Goal: Task Accomplishment & Management: Use online tool/utility

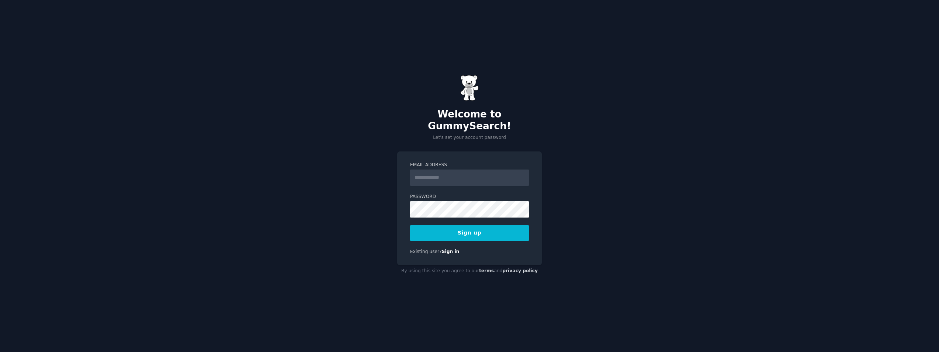
click at [490, 170] on input "Email Address" at bounding box center [469, 177] width 119 height 16
type input "**********"
click at [410, 225] on button "Sign up" at bounding box center [469, 233] width 119 height 16
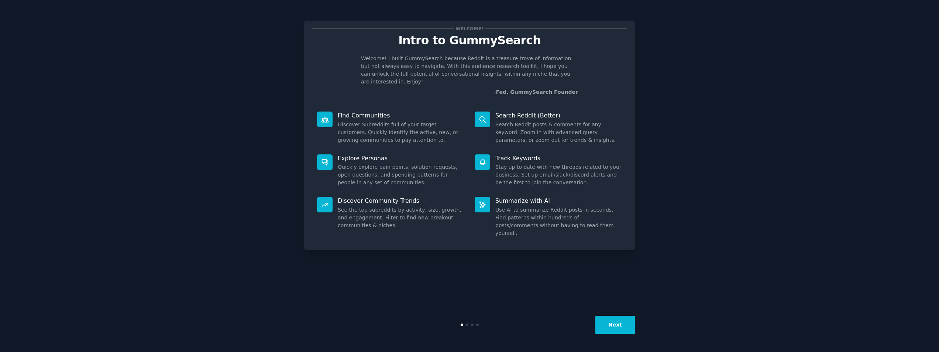
click at [630, 319] on button "Next" at bounding box center [616, 325] width 40 height 18
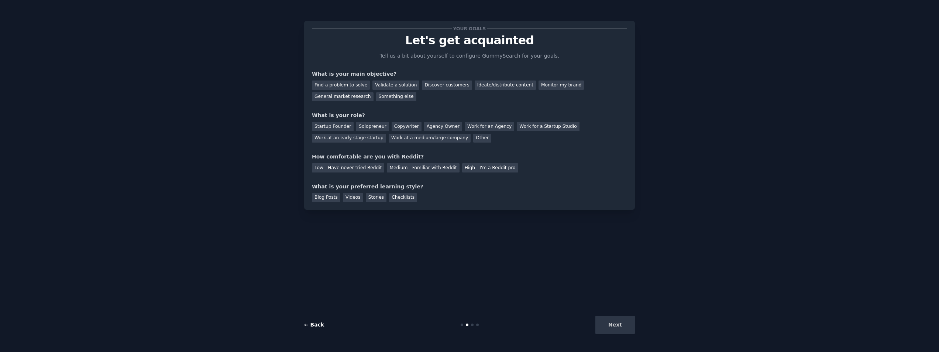
click at [316, 327] on link "← Back" at bounding box center [314, 325] width 20 height 6
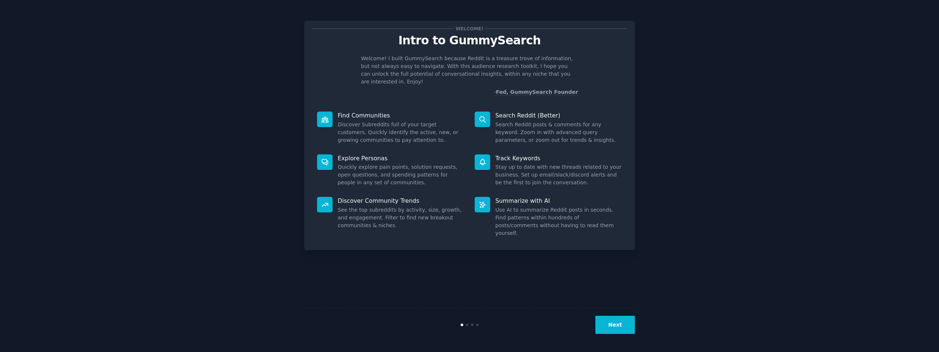
click at [609, 328] on button "Next" at bounding box center [616, 325] width 40 height 18
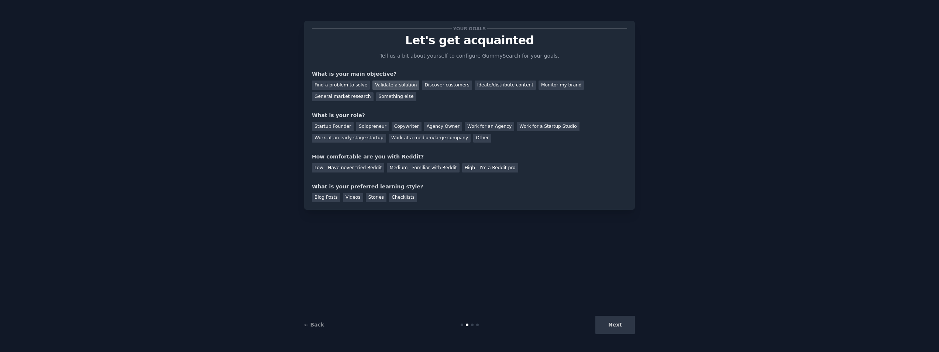
click at [377, 87] on div "Validate a solution" at bounding box center [396, 84] width 47 height 9
click at [350, 85] on div "Find a problem to solve" at bounding box center [341, 84] width 58 height 9
click at [371, 128] on div "Solopreneur" at bounding box center [372, 126] width 32 height 9
click at [352, 167] on div "Low - Have never tried Reddit" at bounding box center [348, 167] width 72 height 9
click at [399, 172] on div "Medium - Familiar with Reddit" at bounding box center [423, 167] width 72 height 9
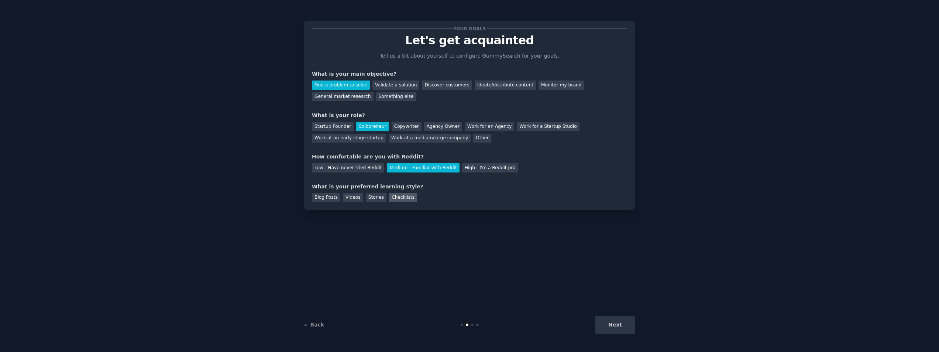
click at [408, 201] on div "Checklists" at bounding box center [403, 197] width 28 height 9
click at [647, 335] on div "Your goals Let's get acquainted Tell us a bit about yourself to configure Gummy…" at bounding box center [469, 175] width 919 height 331
click at [626, 326] on button "Next" at bounding box center [616, 325] width 40 height 18
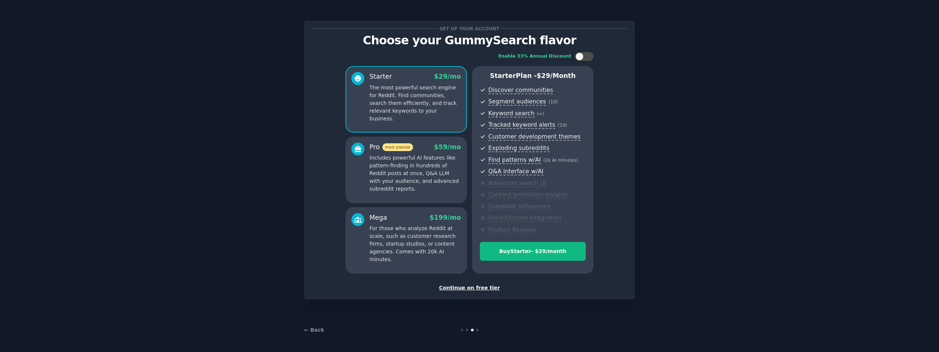
click at [480, 288] on div "Continue on free tier" at bounding box center [469, 288] width 315 height 8
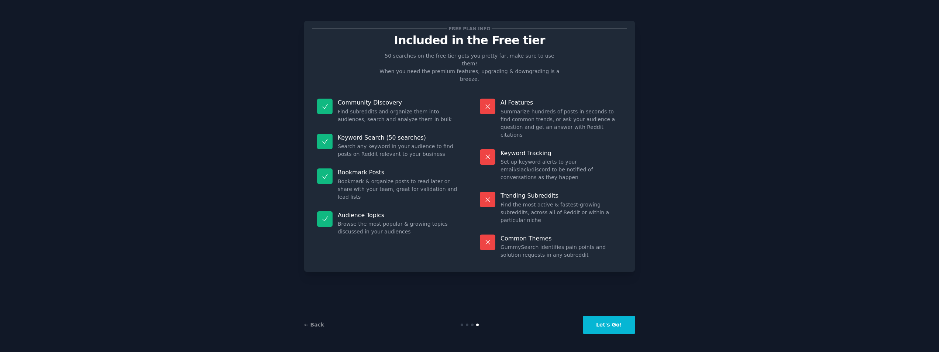
click at [628, 324] on button "Let's Go!" at bounding box center [609, 325] width 52 height 18
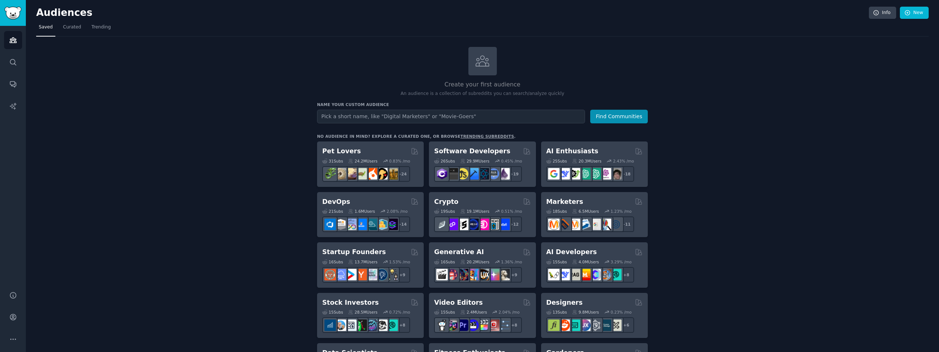
click at [513, 122] on input "text" at bounding box center [451, 117] width 268 height 14
type input "Bubble Tea"
click at [590, 110] on button "Find Communities" at bounding box center [619, 117] width 58 height 14
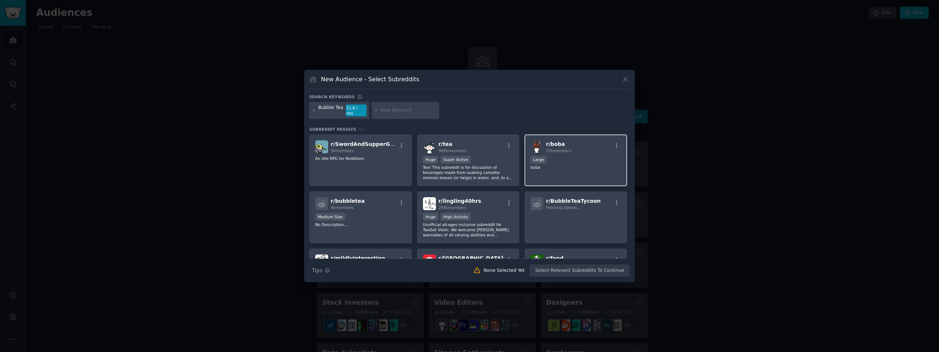
click at [585, 172] on div "r/ [PERSON_NAME] 37k members Large boba" at bounding box center [576, 160] width 103 height 52
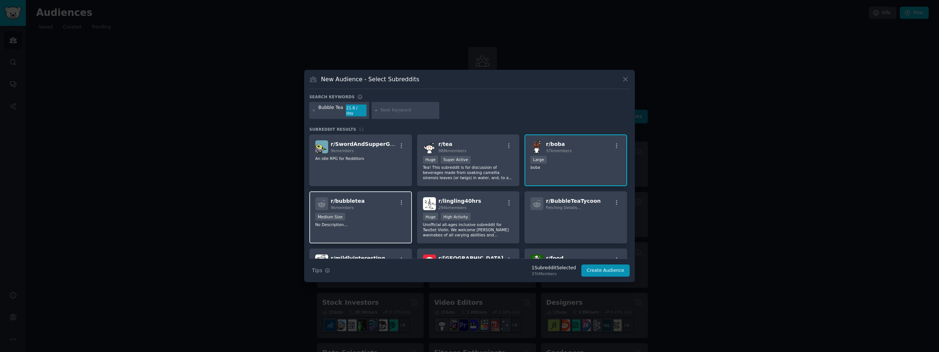
click at [354, 213] on div "Medium Size" at bounding box center [360, 217] width 91 height 9
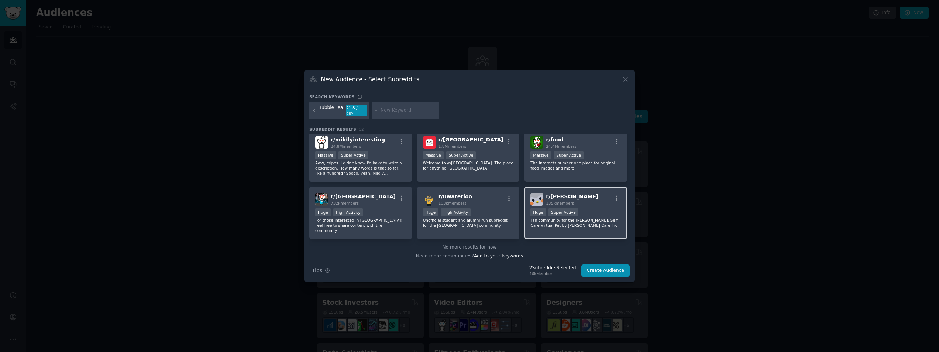
scroll to position [120, 0]
click at [616, 265] on button "Create Audience" at bounding box center [606, 270] width 49 height 13
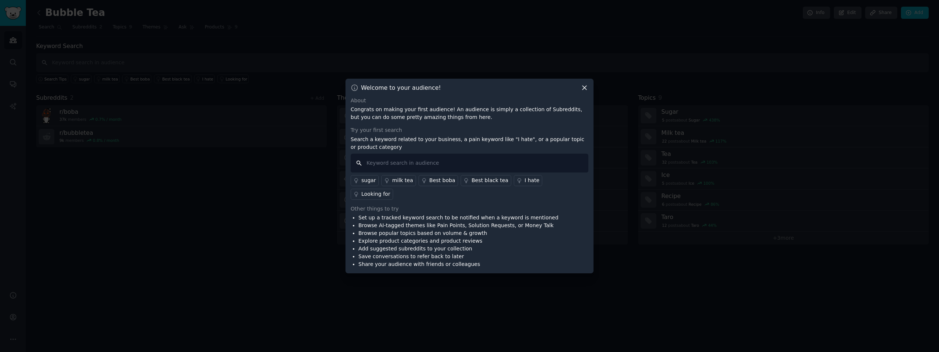
click at [426, 167] on input "text" at bounding box center [470, 163] width 238 height 19
click at [390, 190] on div "Looking for" at bounding box center [375, 194] width 29 height 8
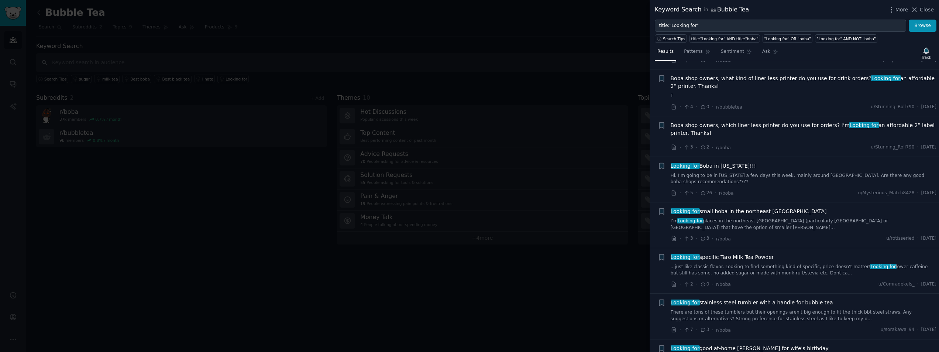
scroll to position [48, 0]
click at [683, 23] on input "title:"Looking for"" at bounding box center [780, 26] width 251 height 13
drag, startPoint x: 713, startPoint y: 28, endPoint x: 656, endPoint y: 27, distance: 57.2
click at [656, 27] on input "title:"Looking for"" at bounding box center [780, 26] width 251 height 13
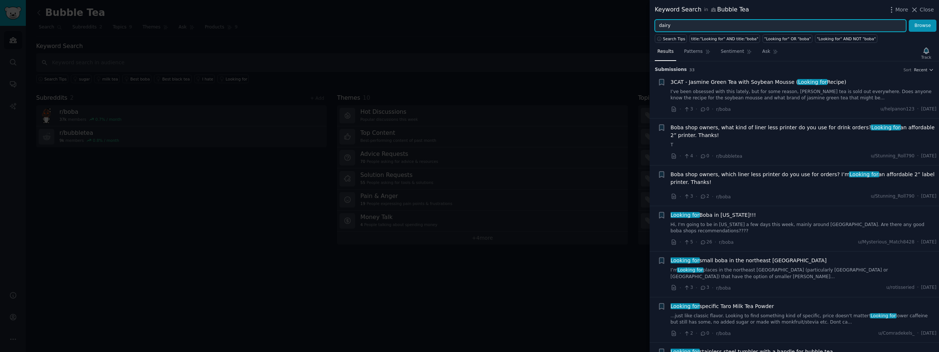
type input "dairy"
click at [909, 20] on button "Browse" at bounding box center [923, 26] width 28 height 13
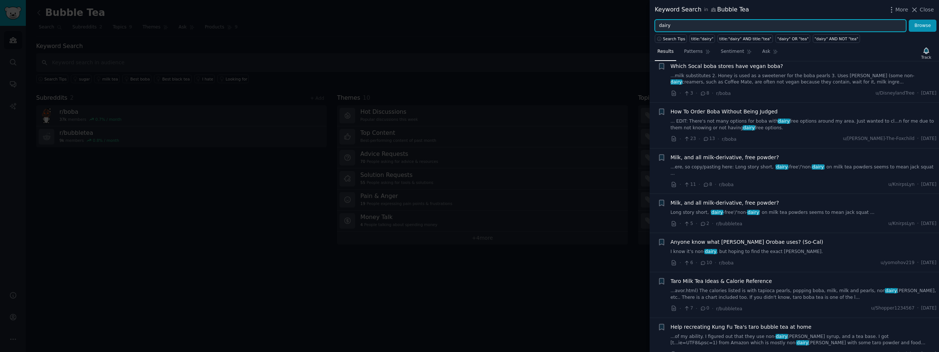
scroll to position [3062, 0]
